Goal: Task Accomplishment & Management: Complete application form

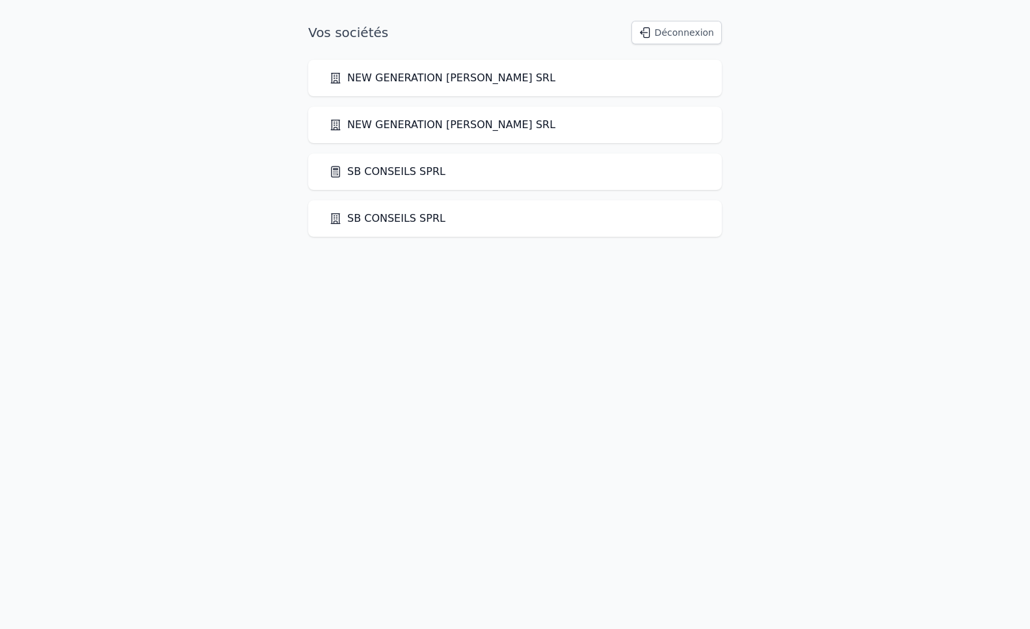
click at [367, 170] on link "SB CONSEILS SPRL" at bounding box center [387, 172] width 116 height 16
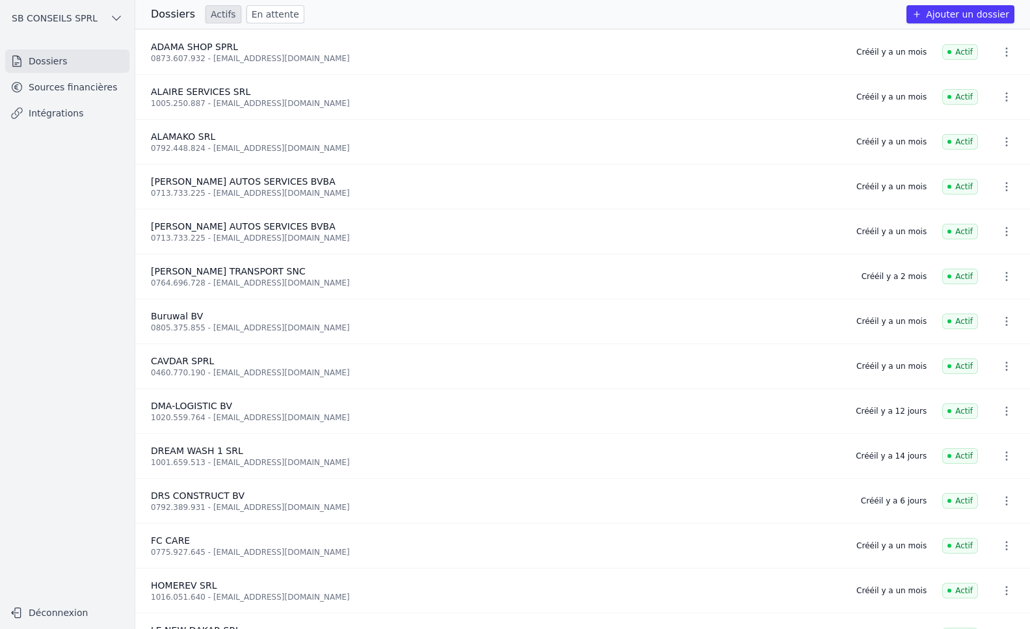
click at [961, 11] on button "Ajouter un dossier" at bounding box center [960, 14] width 108 height 18
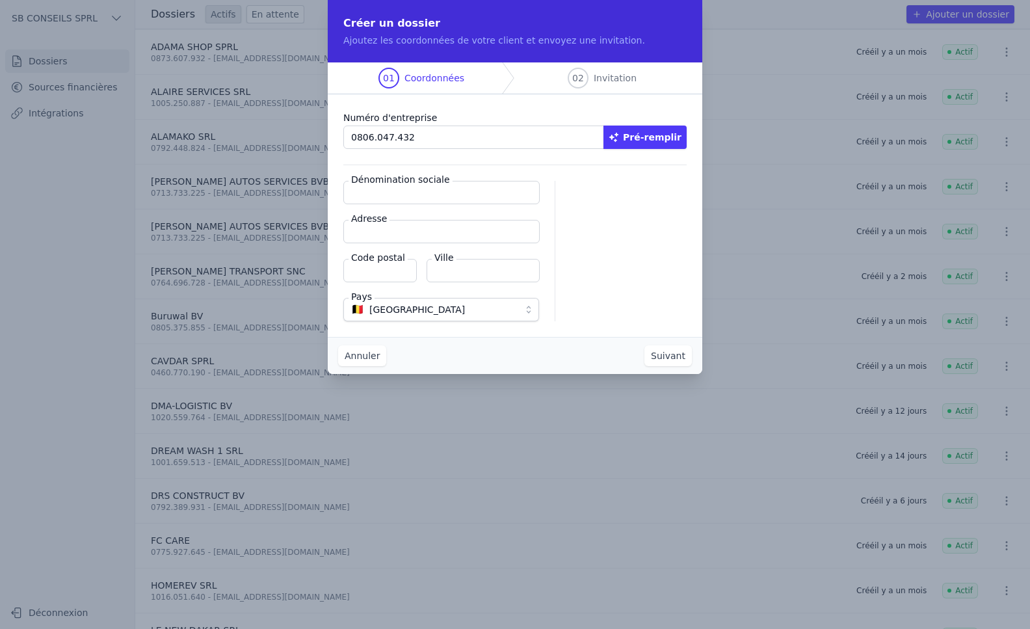
type input "0806.047.432"
click at [655, 136] on button "Pré-remplir" at bounding box center [644, 137] width 83 height 23
click at [382, 233] on input "Adresse" at bounding box center [441, 231] width 196 height 23
type input "[STREET_ADDRESS][PERSON_NAME]"
type input "1020"
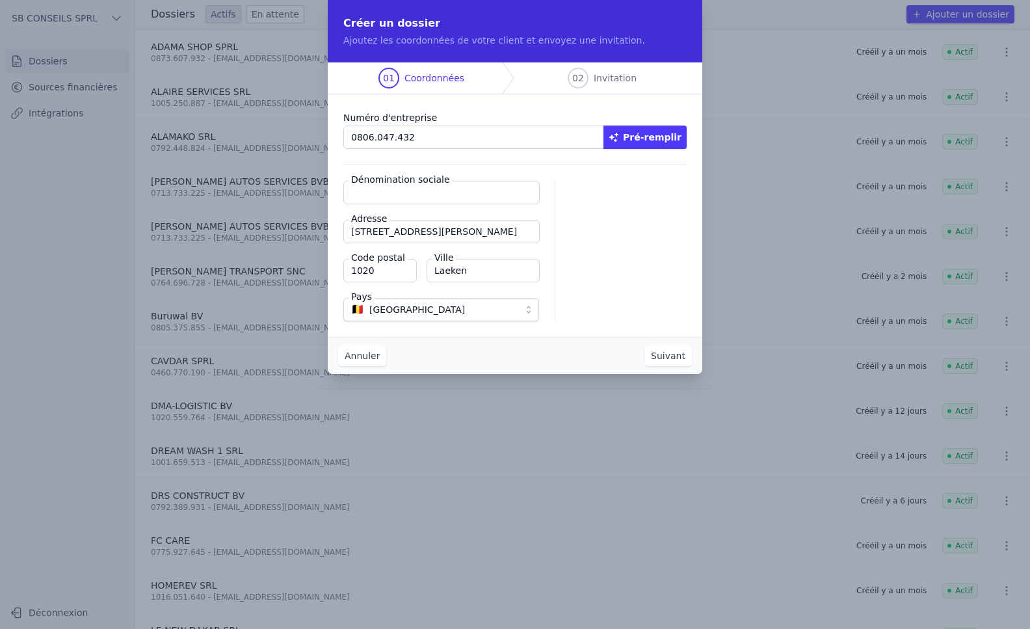
type input "Laeken"
click at [408, 194] on input "Dénomination sociale" at bounding box center [441, 192] width 196 height 23
type input "ARTA ASBL"
click at [665, 351] on button "Suivant" at bounding box center [667, 355] width 47 height 21
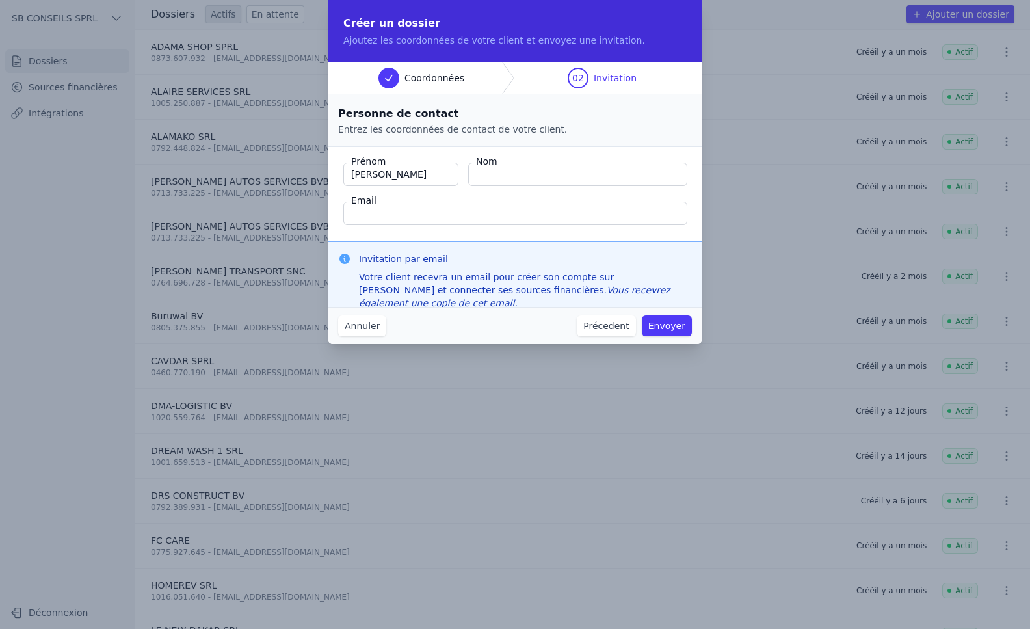
type input "[PERSON_NAME]"
type input "[EMAIL_ADDRESS][DOMAIN_NAME]"
click at [661, 329] on button "Envoyer" at bounding box center [667, 325] width 50 height 21
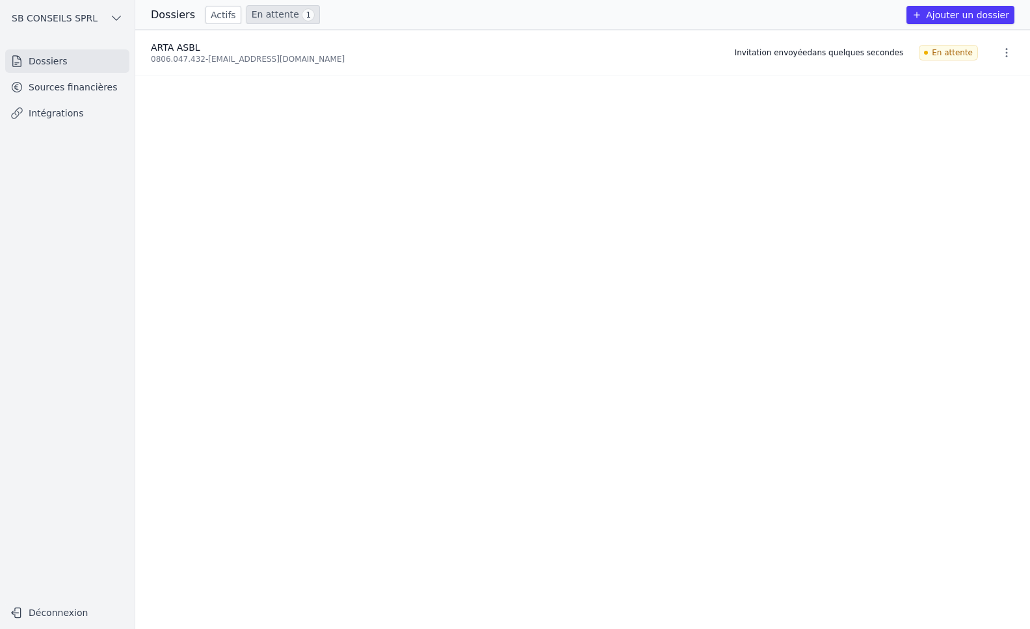
click at [49, 110] on link "Intégrations" at bounding box center [67, 112] width 124 height 23
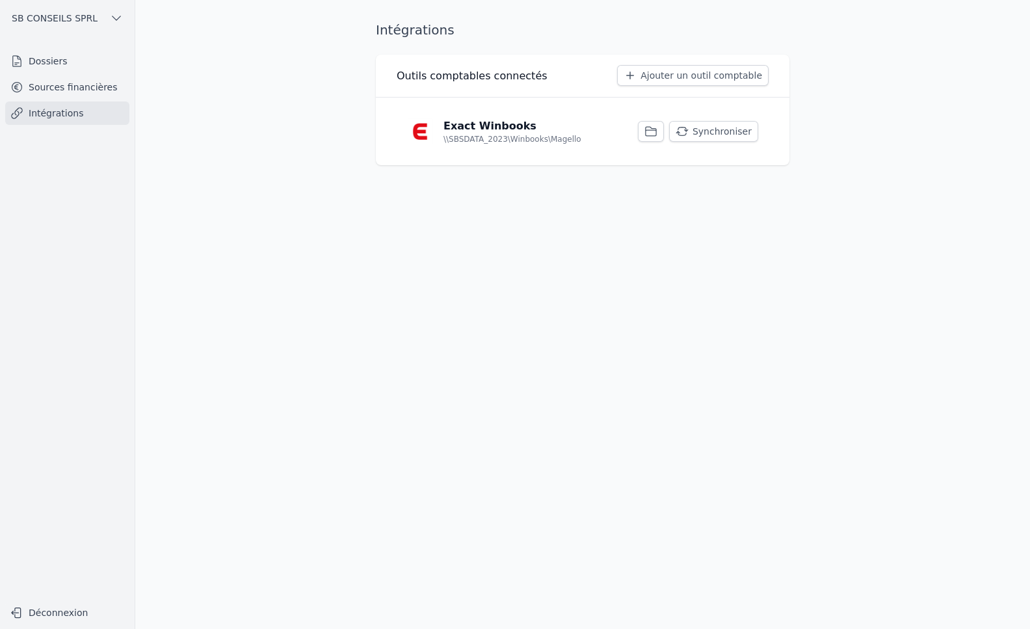
click at [712, 135] on button "Synchroniser" at bounding box center [713, 131] width 89 height 21
click at [699, 133] on button "Synchroniser" at bounding box center [713, 131] width 89 height 21
click at [718, 131] on button "Synchroniser" at bounding box center [713, 131] width 89 height 21
click at [52, 76] on link "Sources financières" at bounding box center [67, 86] width 124 height 23
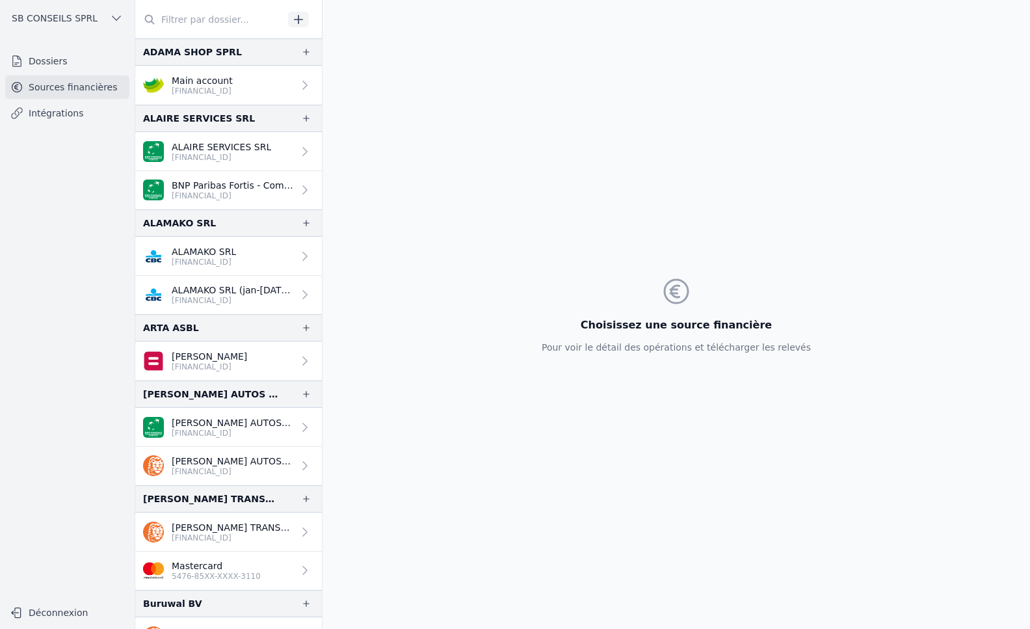
click at [287, 363] on link "[PERSON_NAME] [FINANCIAL_ID]" at bounding box center [228, 360] width 187 height 39
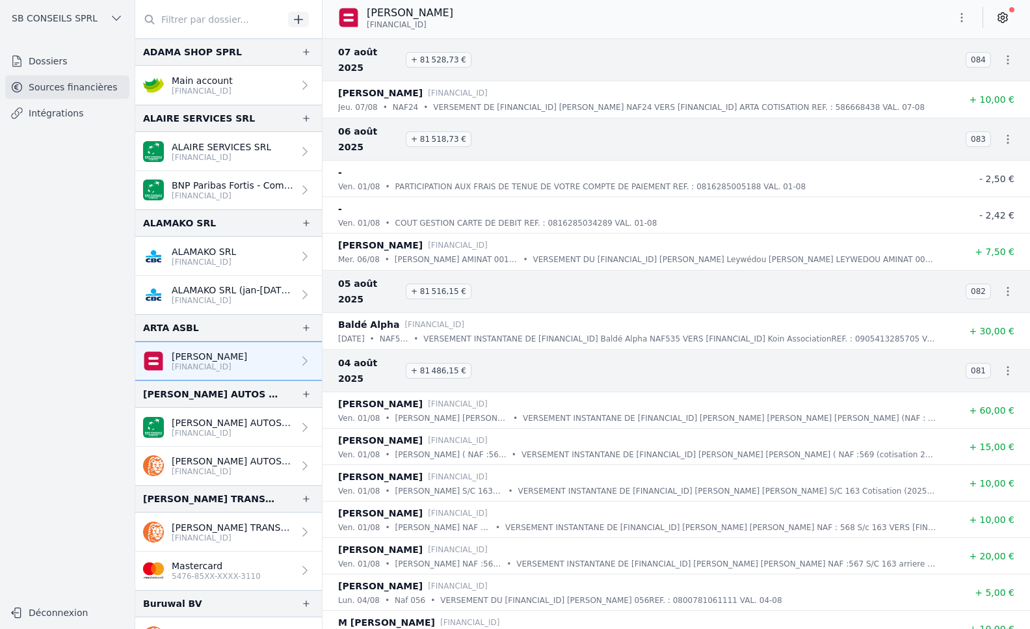
click at [1008, 23] on icon at bounding box center [1002, 17] width 13 height 13
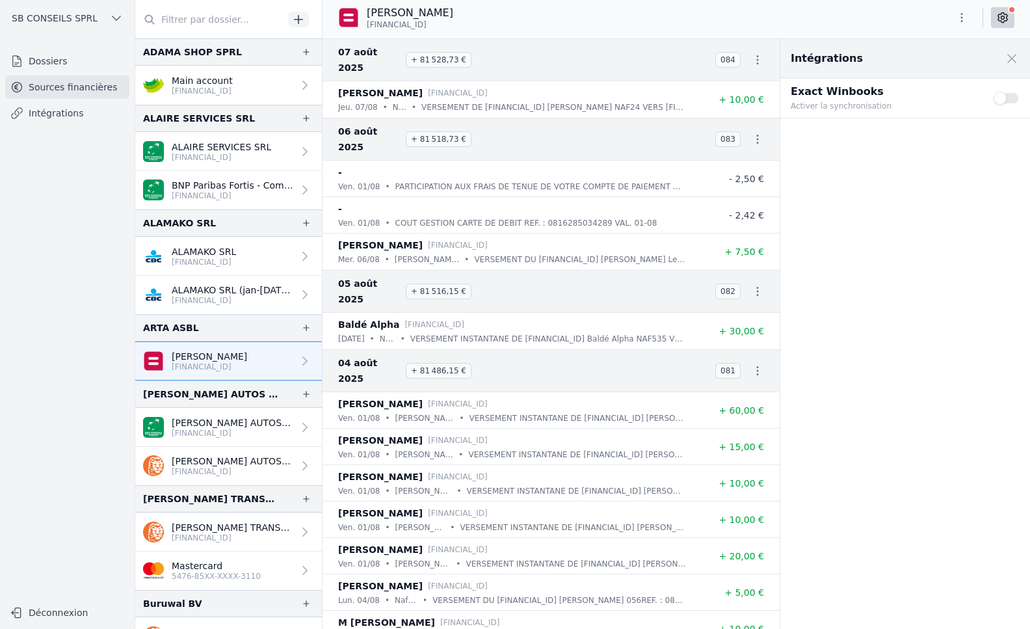
click at [1012, 102] on button "Use setting" at bounding box center [1007, 98] width 26 height 13
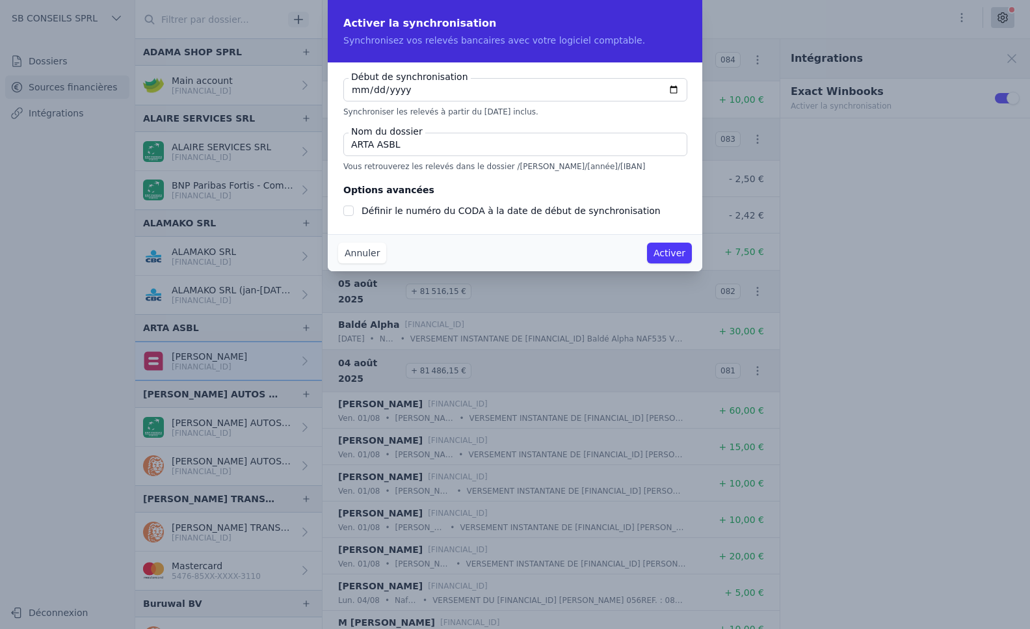
checkbox input "false"
type input "[DATE]"
click at [348, 213] on input "Définir le numéro du CODA à la date de début de synchronisation" at bounding box center [348, 210] width 10 height 10
checkbox input "true"
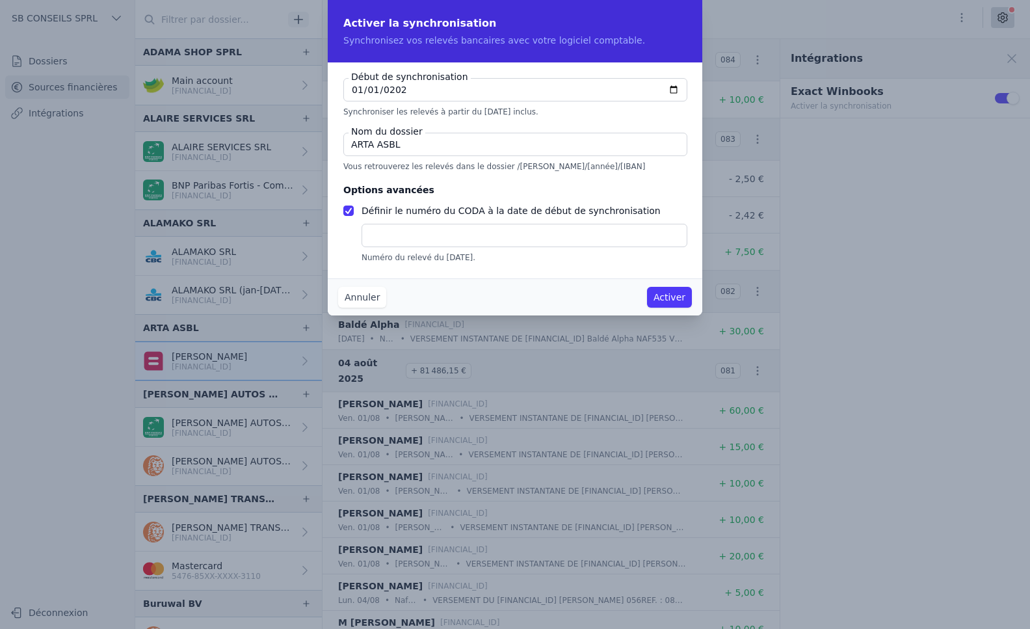
click at [371, 229] on input "text" at bounding box center [525, 235] width 326 height 23
type input "1"
click at [679, 298] on button "Activer" at bounding box center [669, 297] width 45 height 21
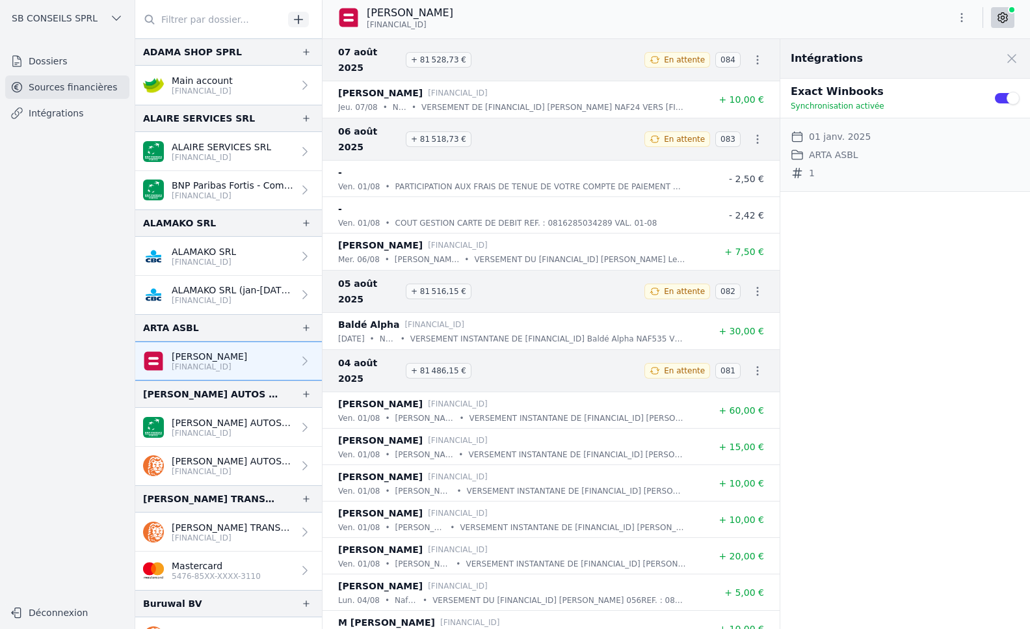
click at [51, 320] on nav "Dossiers Sources financières Intégrations" at bounding box center [67, 319] width 114 height 540
click at [66, 116] on link "Intégrations" at bounding box center [67, 112] width 124 height 23
